Goal: Find specific page/section: Find specific page/section

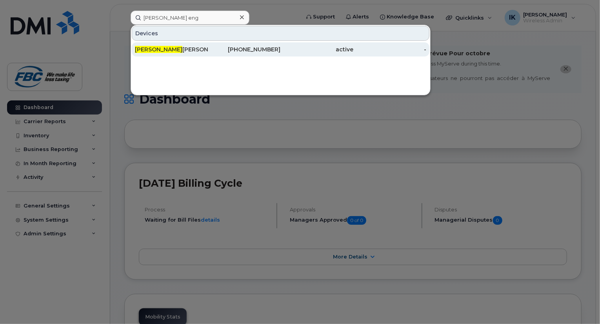
type input "[PERSON_NAME] eng"
click at [174, 43] on div "[PERSON_NAME] Eng [PERSON_NAME]" at bounding box center [171, 49] width 73 height 14
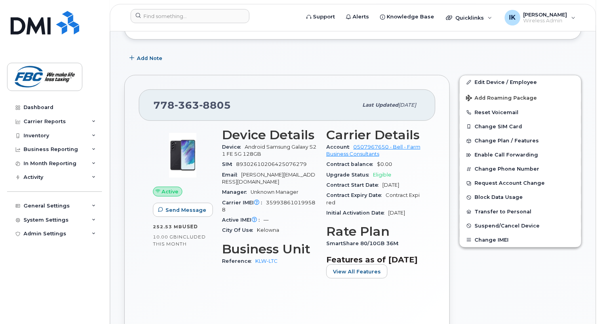
scroll to position [172, 0]
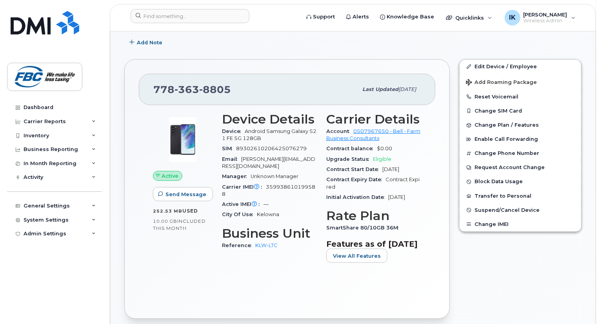
click at [334, 166] on span "Contract Start Date" at bounding box center [354, 169] width 56 height 6
